Goal: Find specific page/section: Find specific page/section

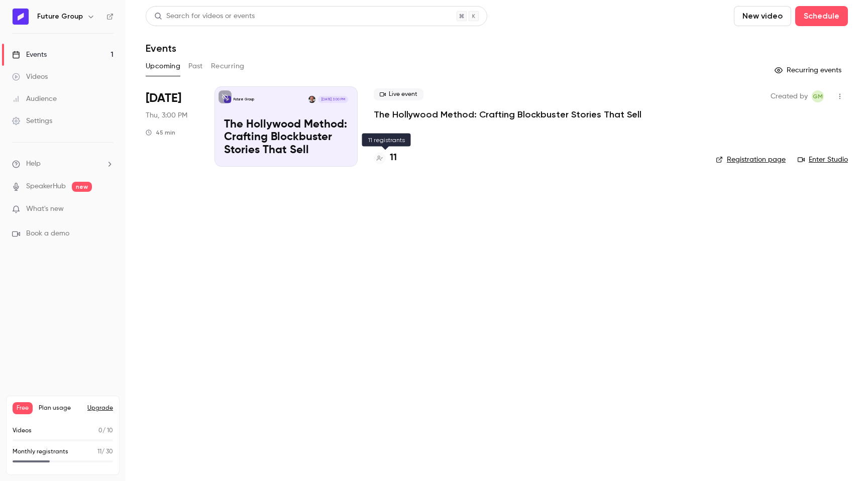
click at [394, 157] on h4 "11" at bounding box center [393, 158] width 7 height 14
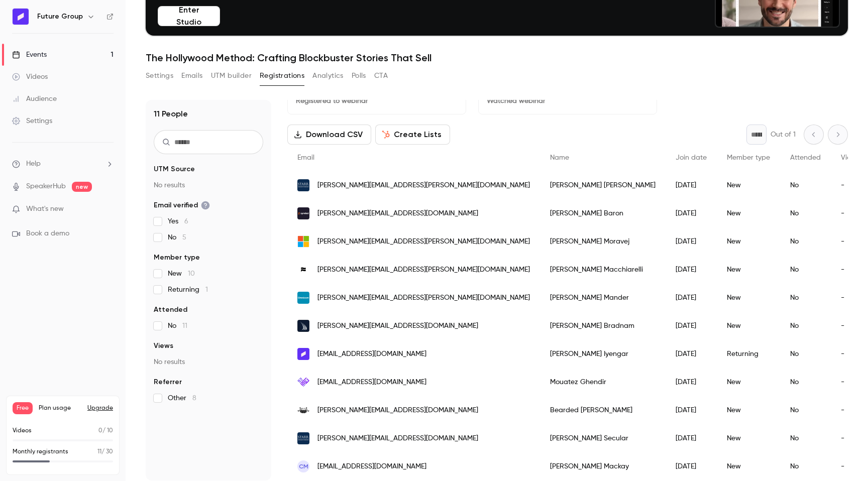
scroll to position [98, 0]
